Goal: Complete application form: Complete application form

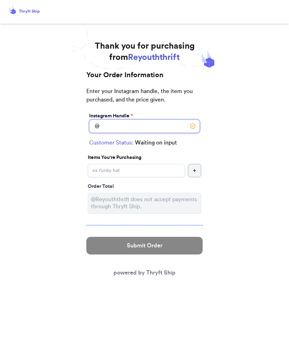
click at [149, 124] on input "Instagram Handle *" at bounding box center [144, 126] width 111 height 13
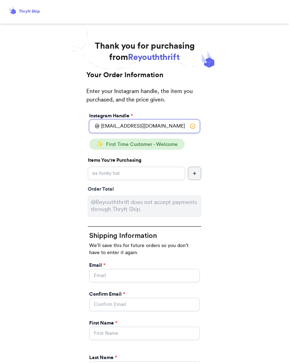
type input "[EMAIL_ADDRESS][DOMAIN_NAME]"
click at [166, 171] on input "Instagram Handle *" at bounding box center [136, 173] width 97 height 13
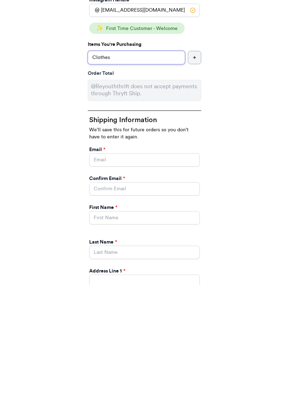
type input "Clothes"
click at [146, 269] on input "Instagram Handle *" at bounding box center [144, 275] width 111 height 13
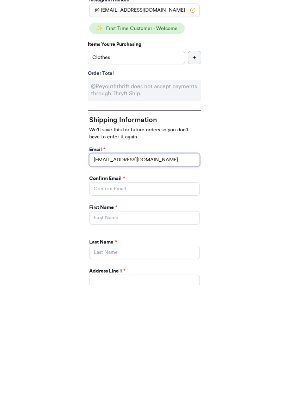
type input "[EMAIL_ADDRESS][DOMAIN_NAME]"
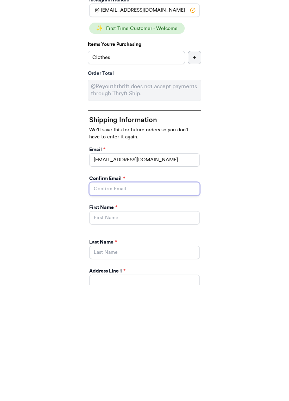
click at [134, 298] on input "Instagram Handle *" at bounding box center [144, 304] width 111 height 13
type input "[EMAIL_ADDRESS][DOMAIN_NAME]"
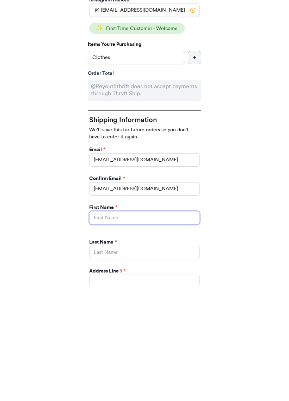
click at [125, 327] on input "Instagram Handle *" at bounding box center [144, 333] width 111 height 13
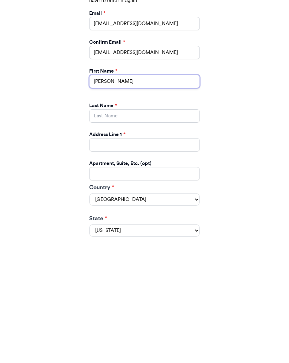
scroll to position [162, 0]
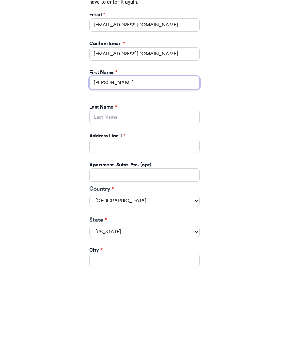
type input "[PERSON_NAME]"
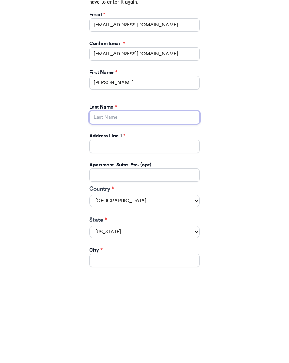
click at [148, 200] on input "Instagram Handle *" at bounding box center [144, 206] width 111 height 13
type input "[PERSON_NAME]"
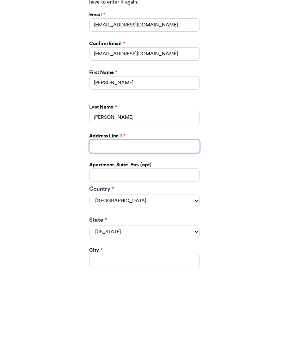
click at [145, 229] on input "Instagram Handle *" at bounding box center [144, 235] width 111 height 13
type input "[STREET_ADDRESS]"
click at [195, 284] on select "[GEOGRAPHIC_DATA] [GEOGRAPHIC_DATA] [GEOGRAPHIC_DATA]" at bounding box center [144, 290] width 111 height 13
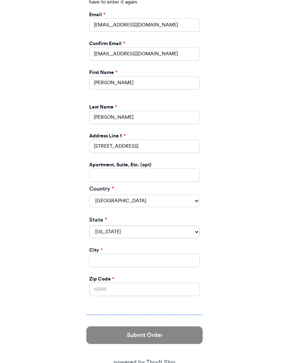
click at [196, 226] on select "[US_STATE] [US_STATE] [US_STATE] [US_STATE] [US_STATE] [US_STATE] [US_STATE] [U…" at bounding box center [144, 232] width 111 height 13
select select "IL"
click at [144, 254] on input "Instagram Handle *" at bounding box center [144, 260] width 111 height 13
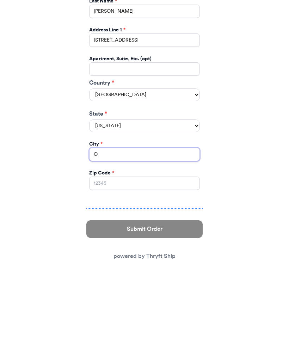
scroll to position [266, 0]
type input "[GEOGRAPHIC_DATA]"
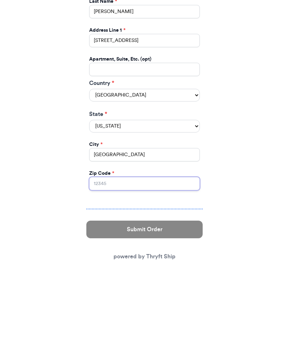
click at [144, 267] on input "Zip Code *" at bounding box center [144, 273] width 111 height 13
type input "60302"
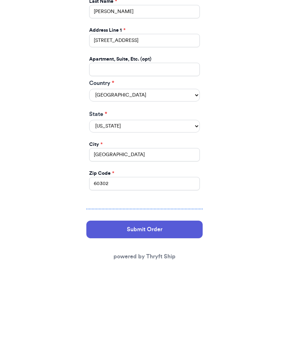
click at [165, 311] on button "Submit Order" at bounding box center [144, 320] width 116 height 18
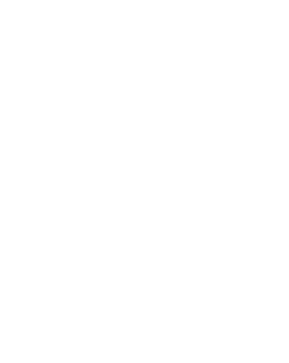
scroll to position [0, 0]
select select "IL"
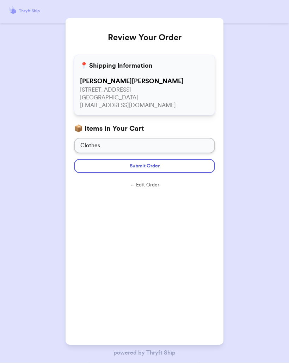
scroll to position [0, 0]
click at [186, 163] on button "Submit Order" at bounding box center [144, 166] width 141 height 14
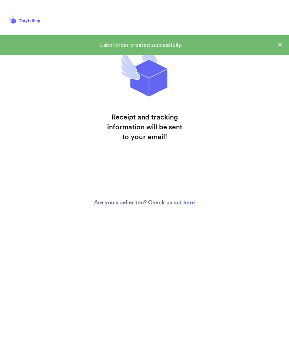
scroll to position [0, 0]
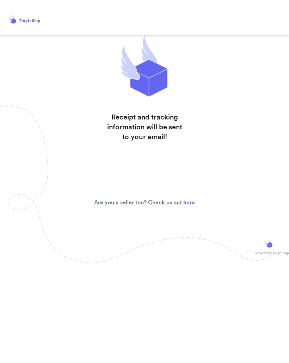
click at [192, 201] on link "here" at bounding box center [189, 203] width 12 height 6
